Goal: Check status: Check status

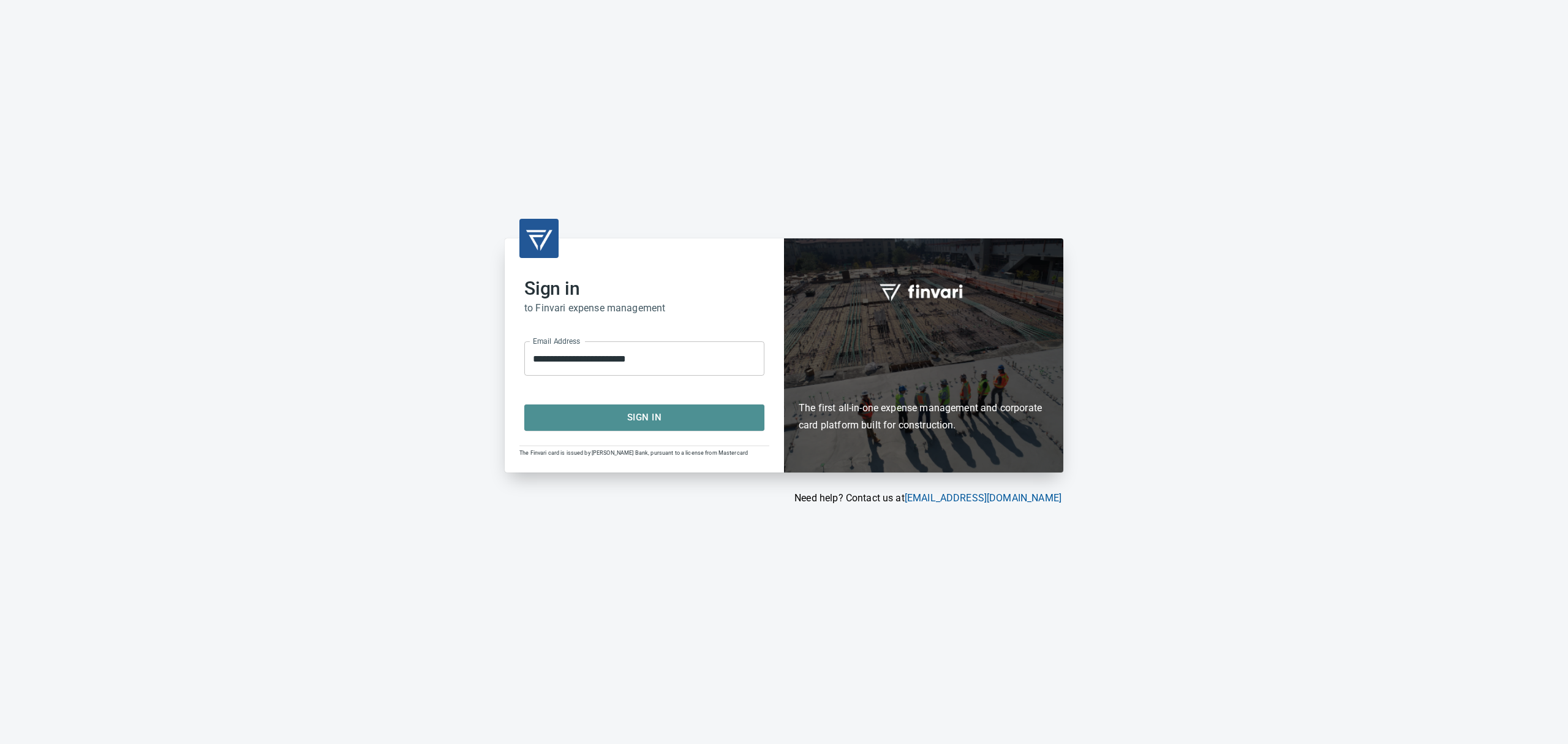
click at [643, 414] on span "Sign In" at bounding box center [645, 417] width 214 height 16
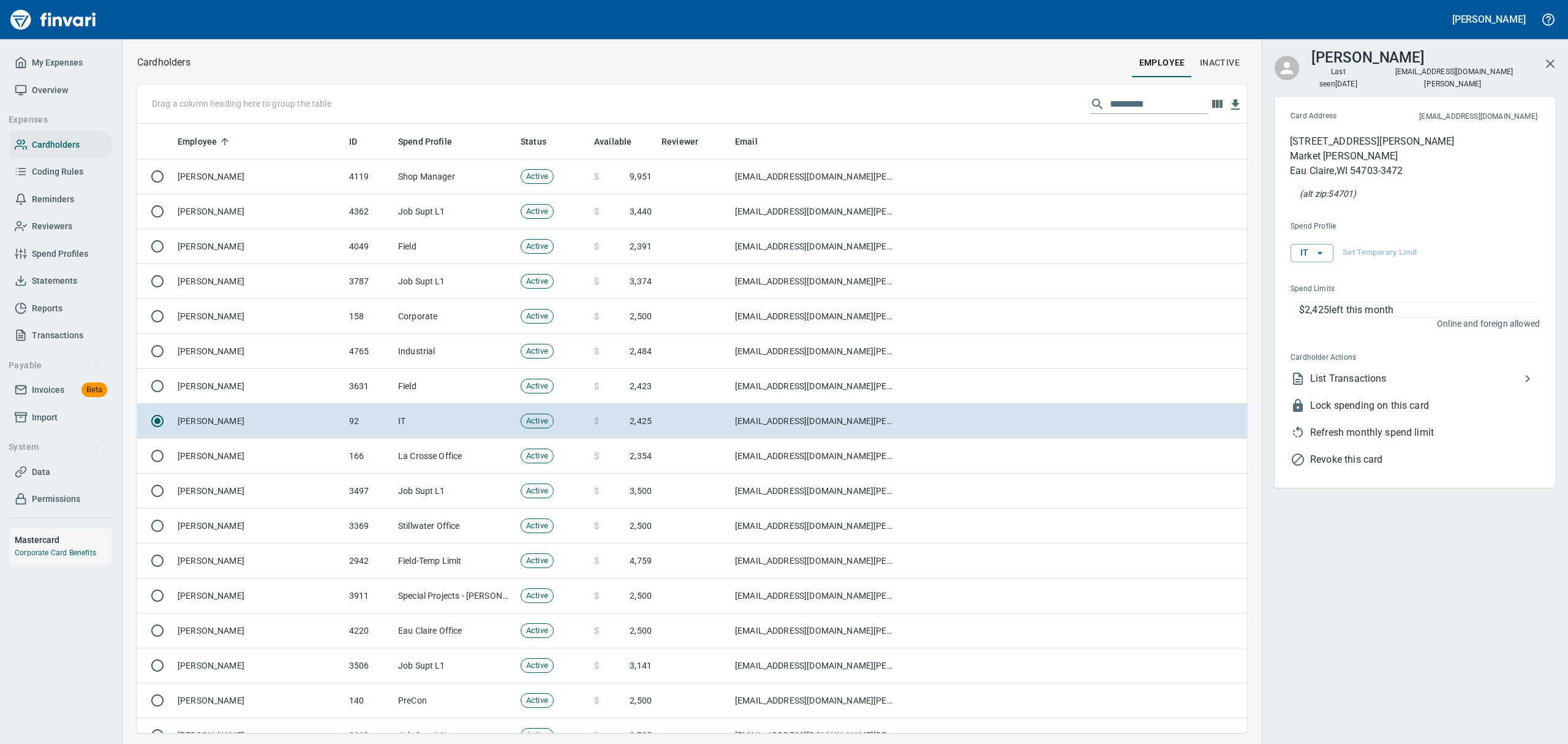
scroll to position [596, 1081]
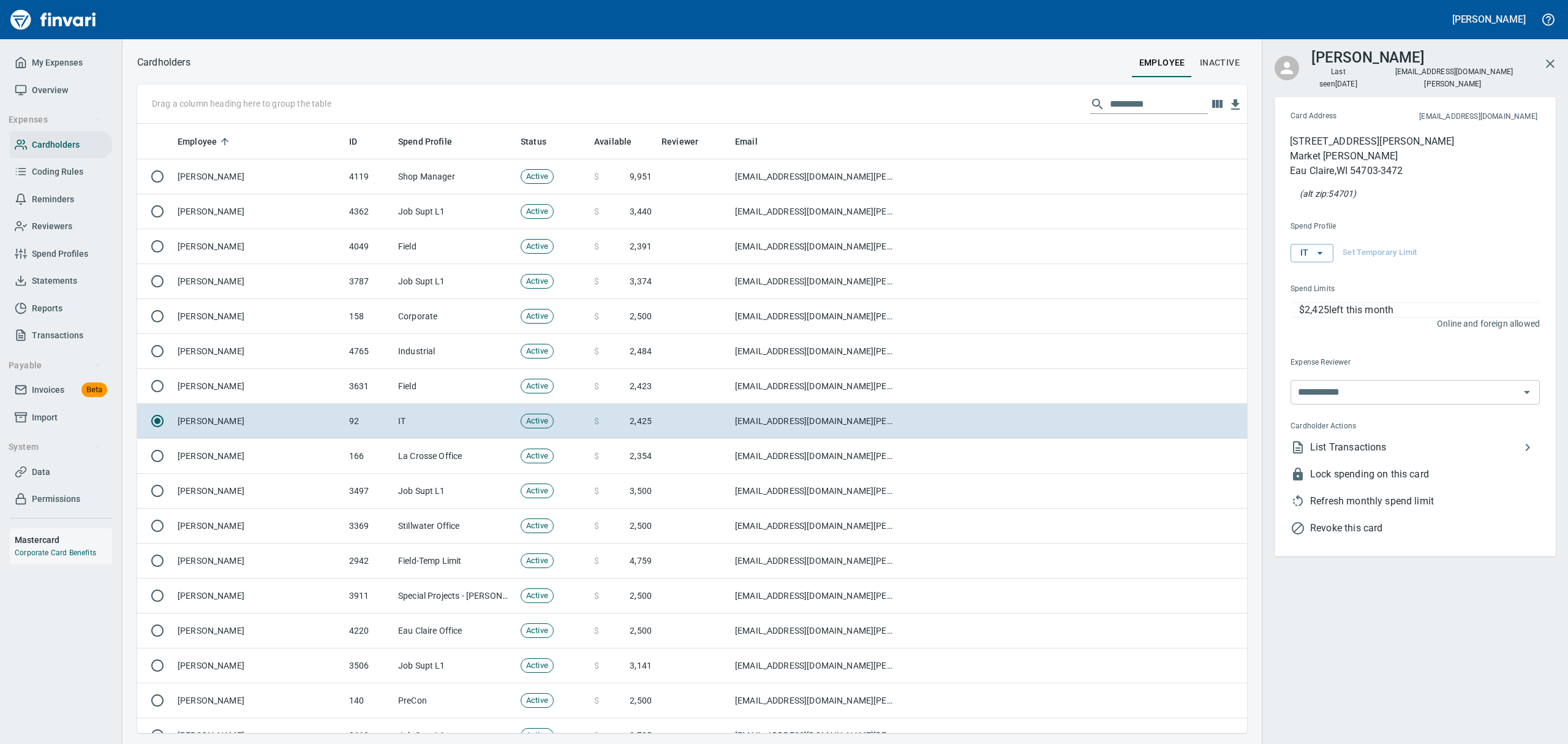
click at [55, 278] on span "Statements" at bounding box center [55, 281] width 45 height 15
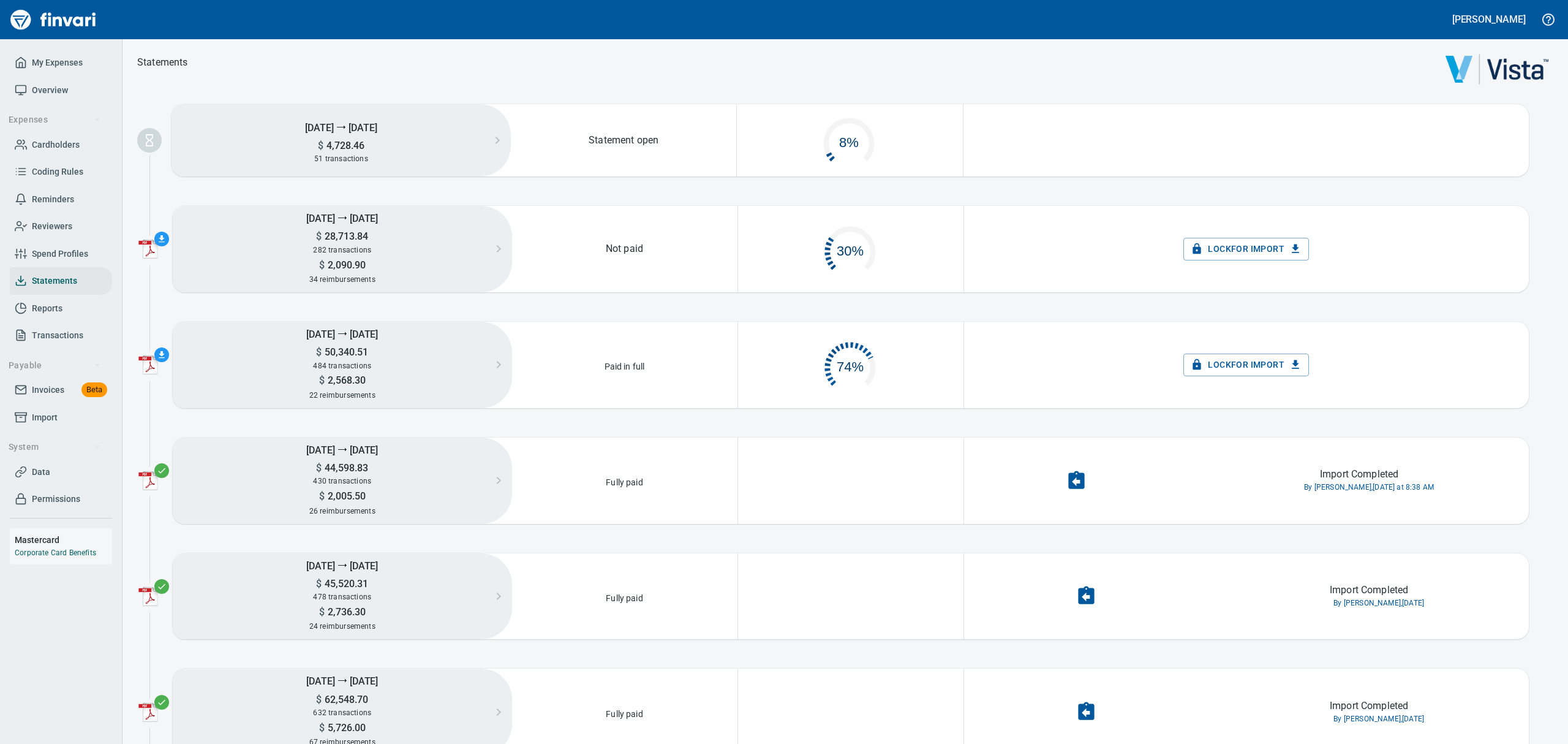
scroll to position [57, 209]
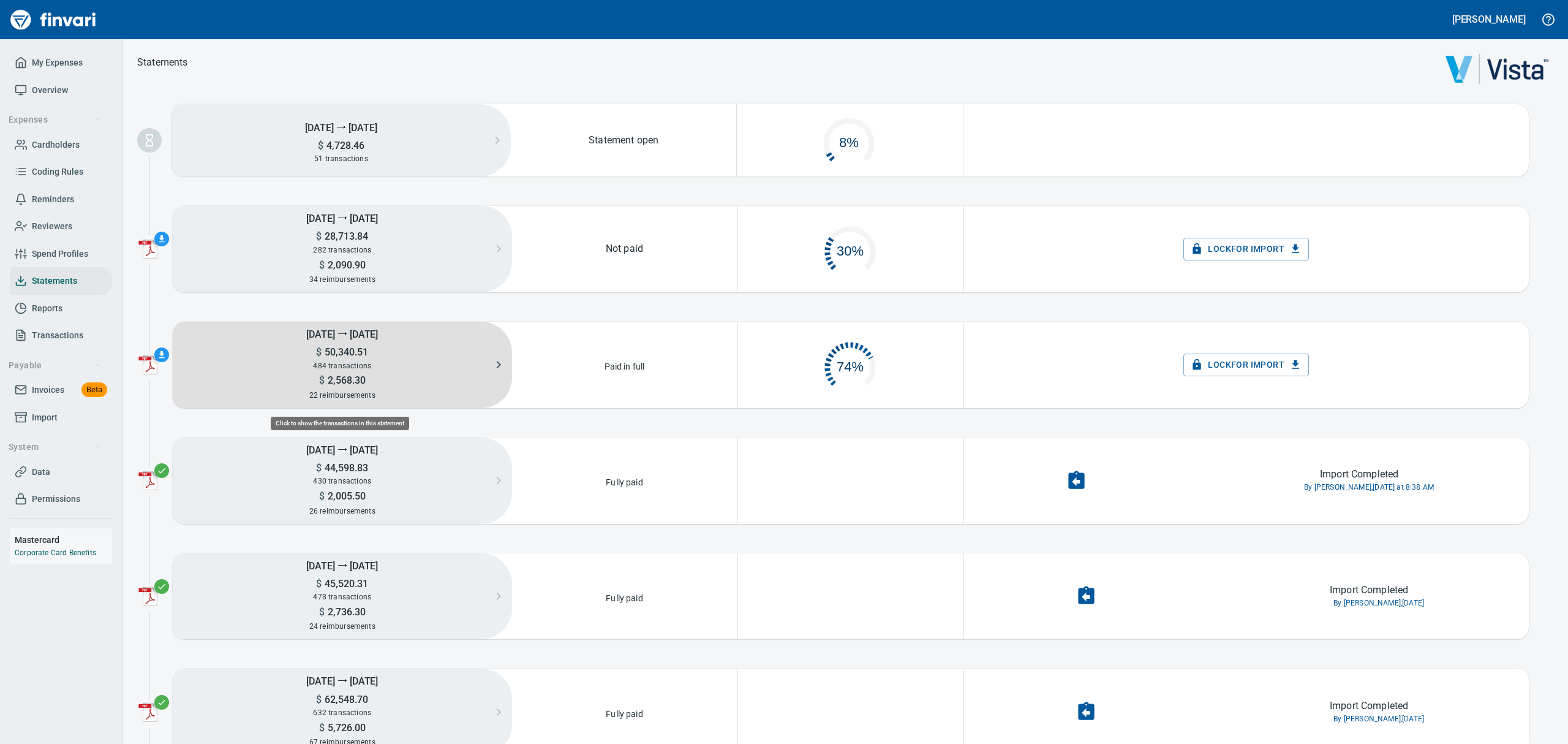
click at [373, 361] on div "484 transactions" at bounding box center [342, 366] width 339 height 13
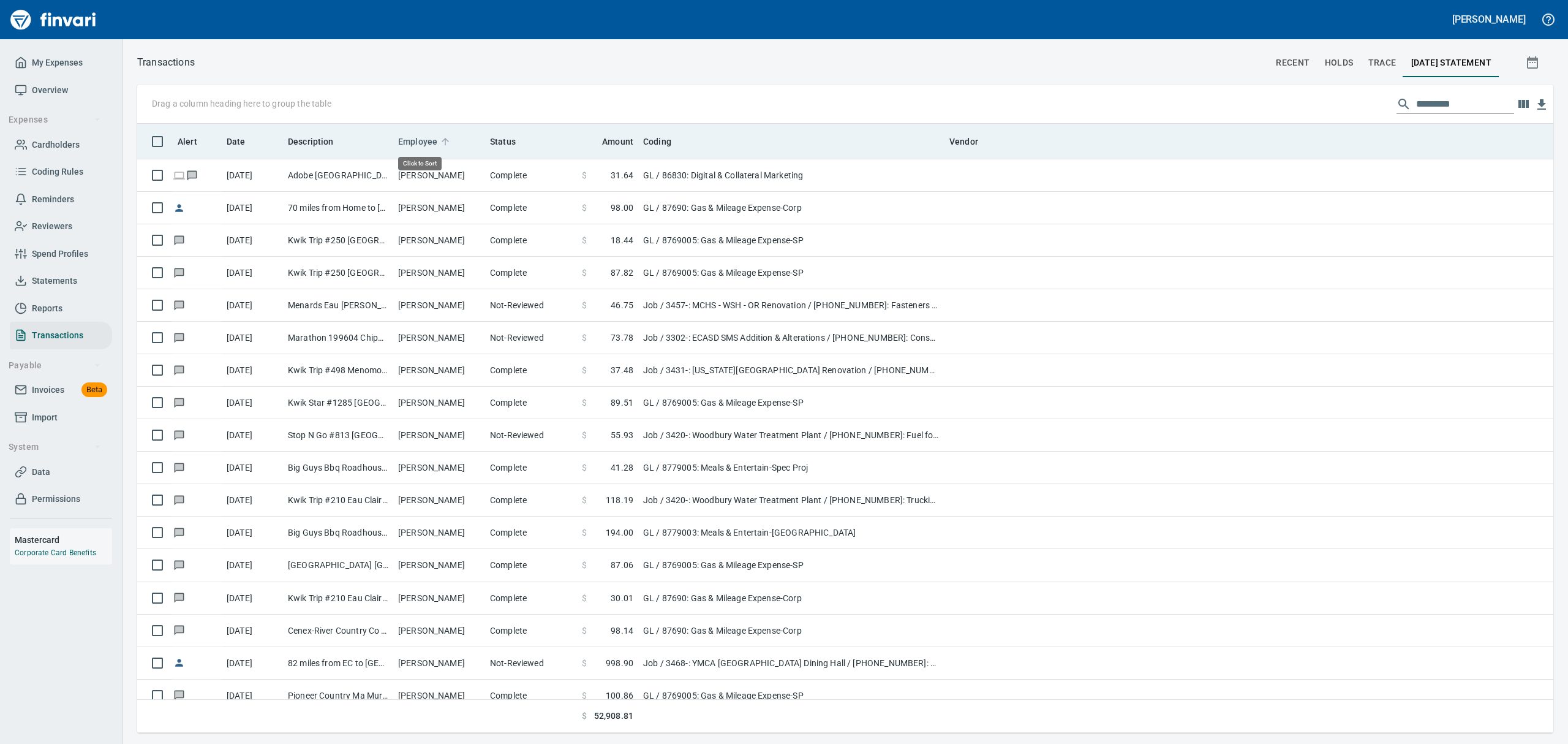
click at [418, 140] on span "Employee" at bounding box center [417, 142] width 39 height 15
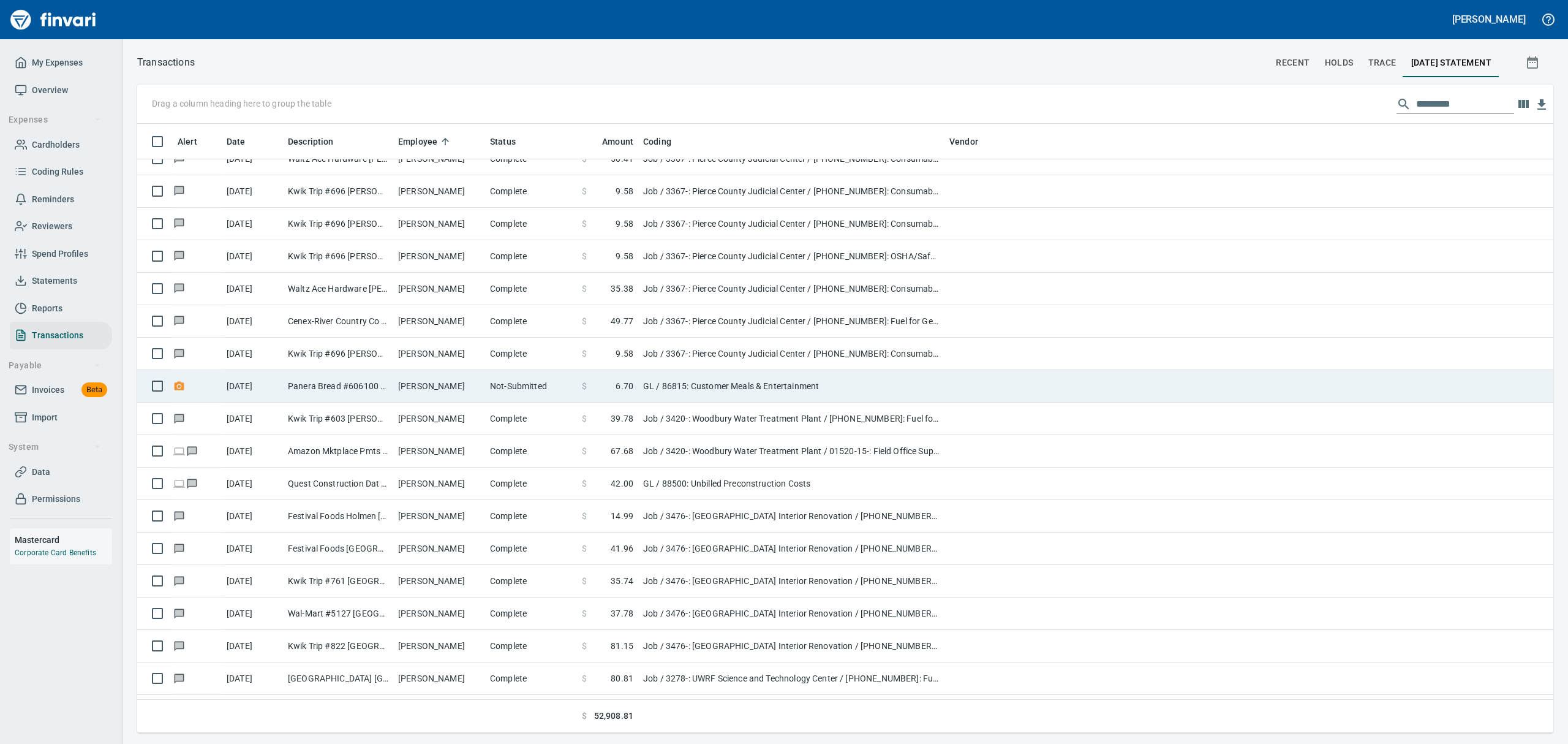
click at [412, 388] on td "Brooke Petska" at bounding box center [439, 386] width 92 height 32
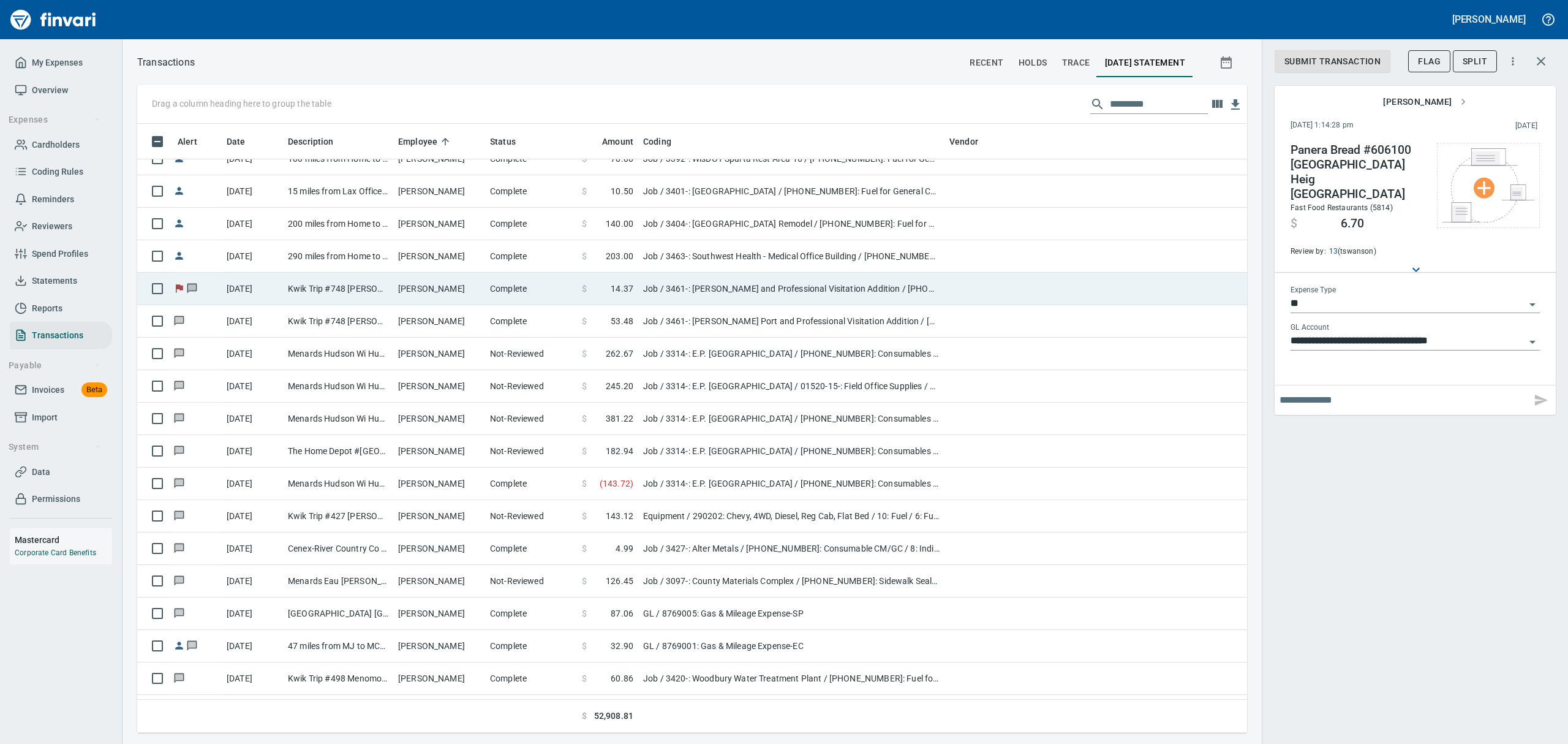
click at [400, 283] on td "Ben Wigchers" at bounding box center [439, 288] width 92 height 32
type input "***"
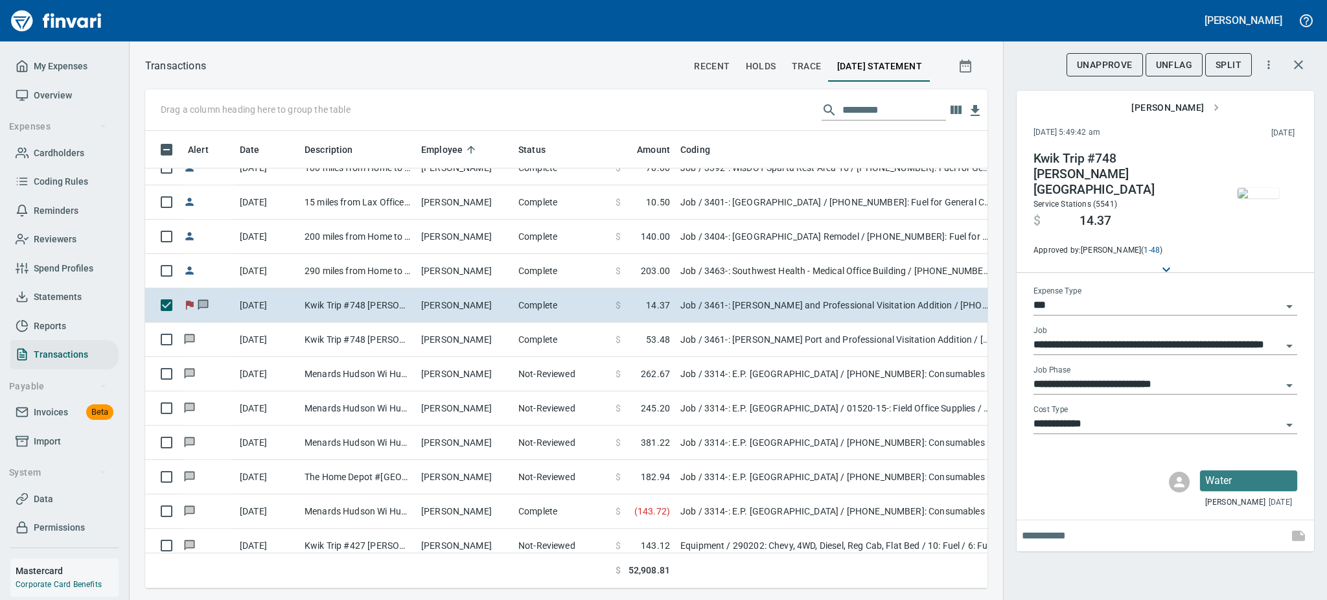
scroll to position [428, 813]
